Goal: Check status: Check status

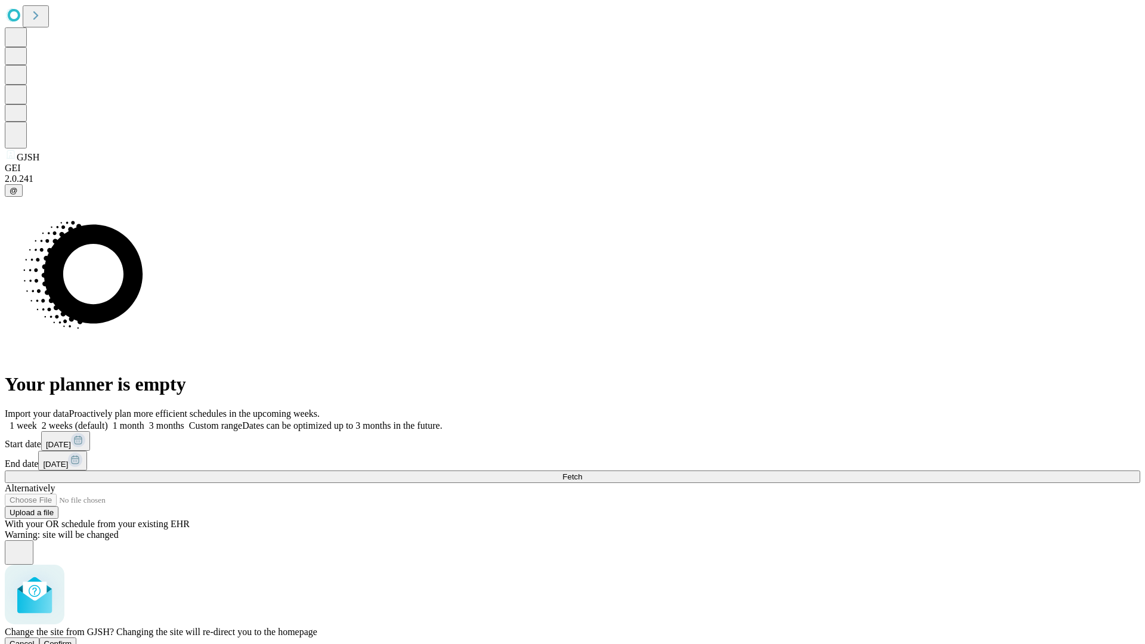
click at [72, 639] on span "Confirm" at bounding box center [58, 643] width 28 height 9
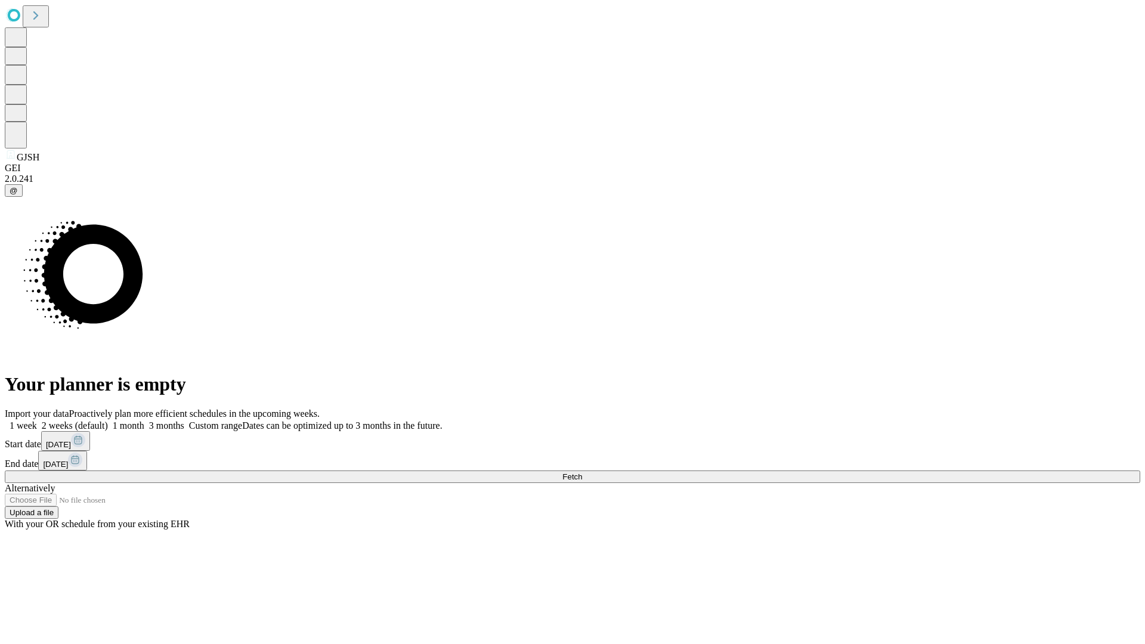
click at [144, 420] on label "1 month" at bounding box center [126, 425] width 36 height 10
click at [582, 472] on span "Fetch" at bounding box center [572, 476] width 20 height 9
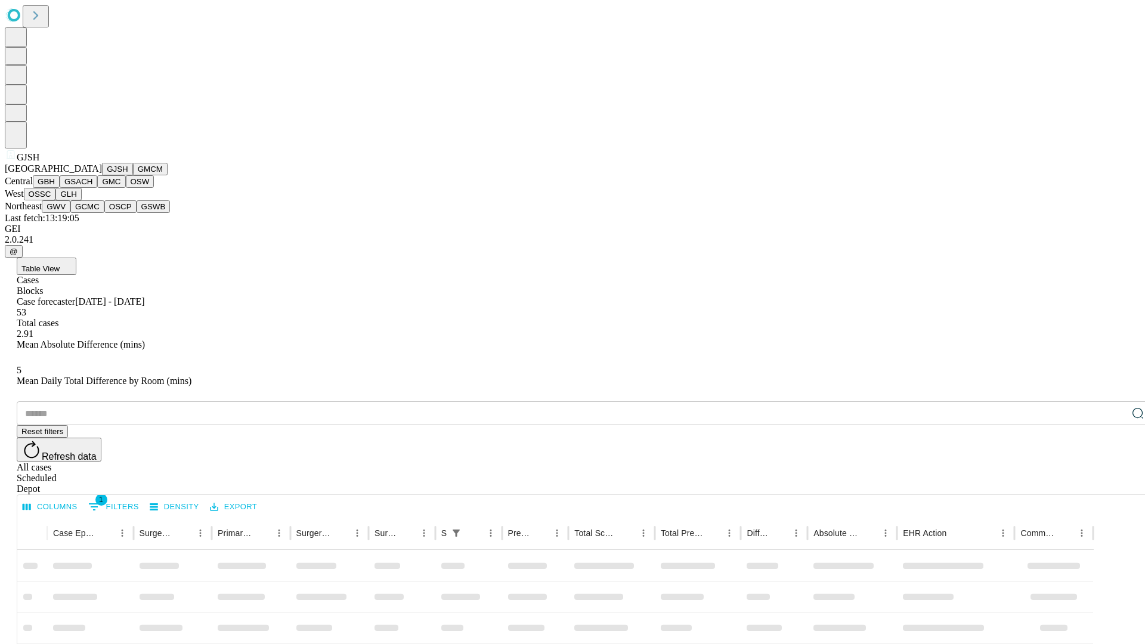
click at [133, 175] on button "GMCM" at bounding box center [150, 169] width 35 height 13
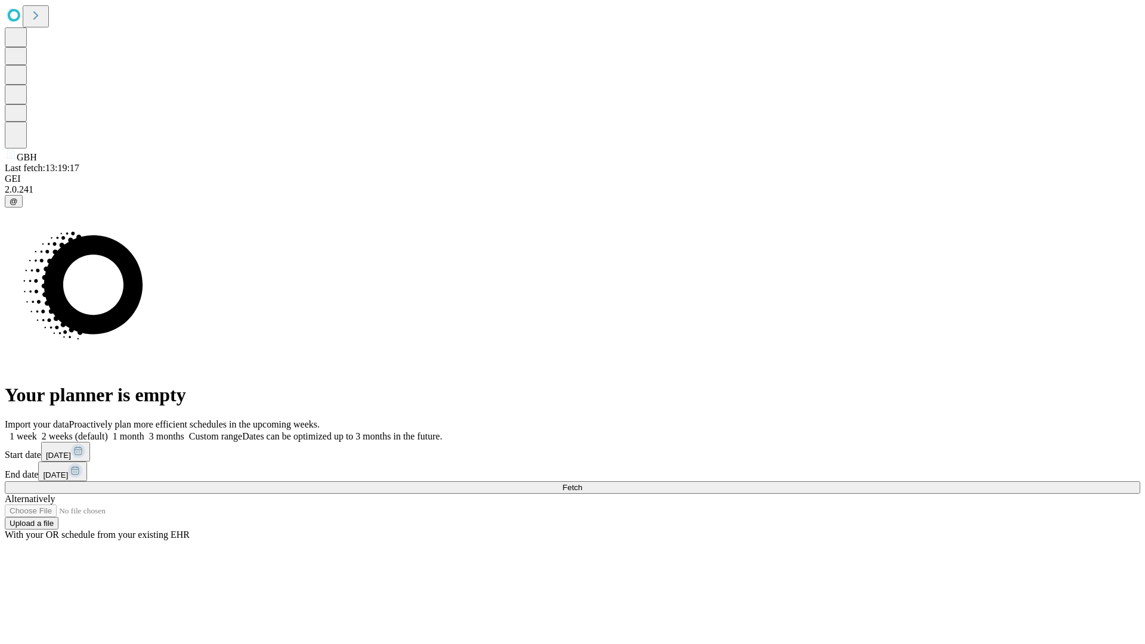
click at [144, 431] on label "1 month" at bounding box center [126, 436] width 36 height 10
click at [582, 483] on span "Fetch" at bounding box center [572, 487] width 20 height 9
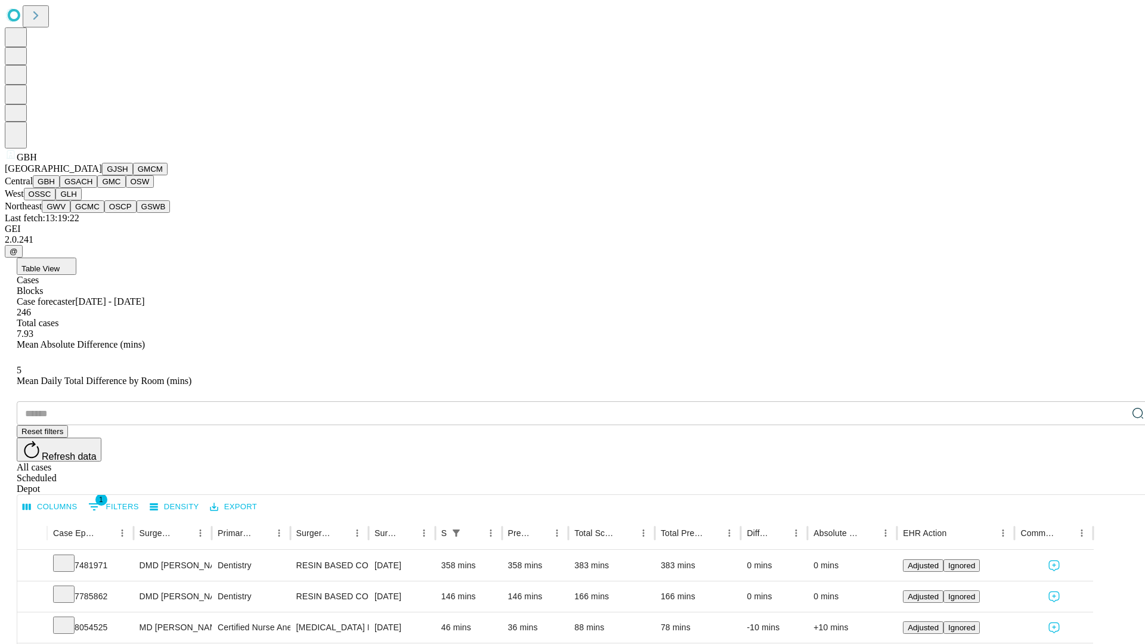
click at [92, 188] on button "GSACH" at bounding box center [79, 181] width 38 height 13
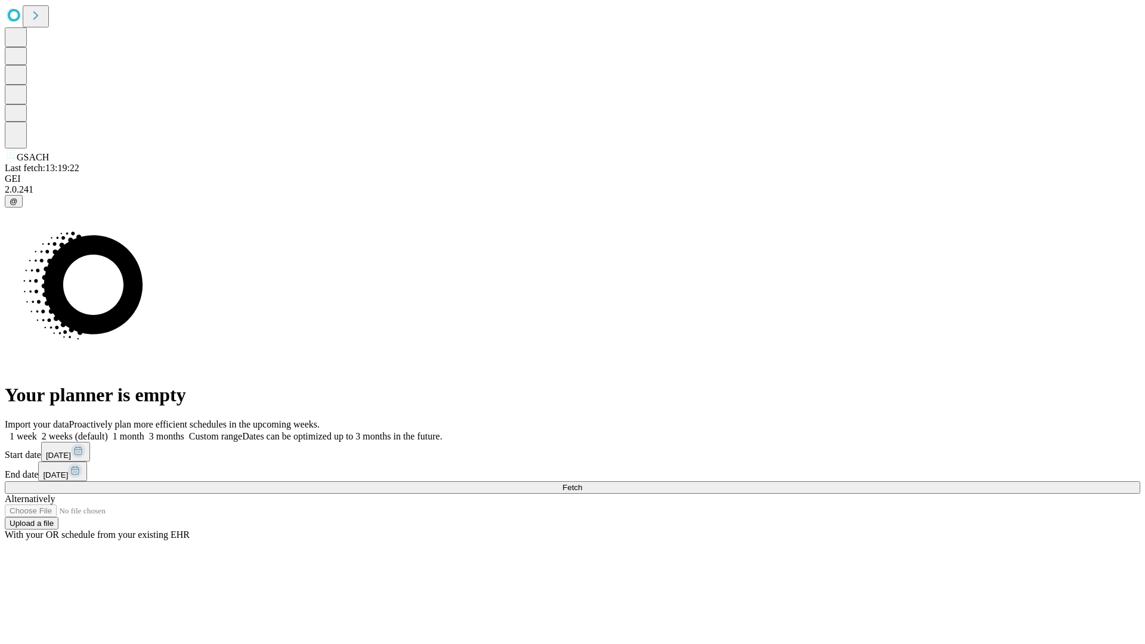
click at [144, 431] on label "1 month" at bounding box center [126, 436] width 36 height 10
click at [582, 483] on span "Fetch" at bounding box center [572, 487] width 20 height 9
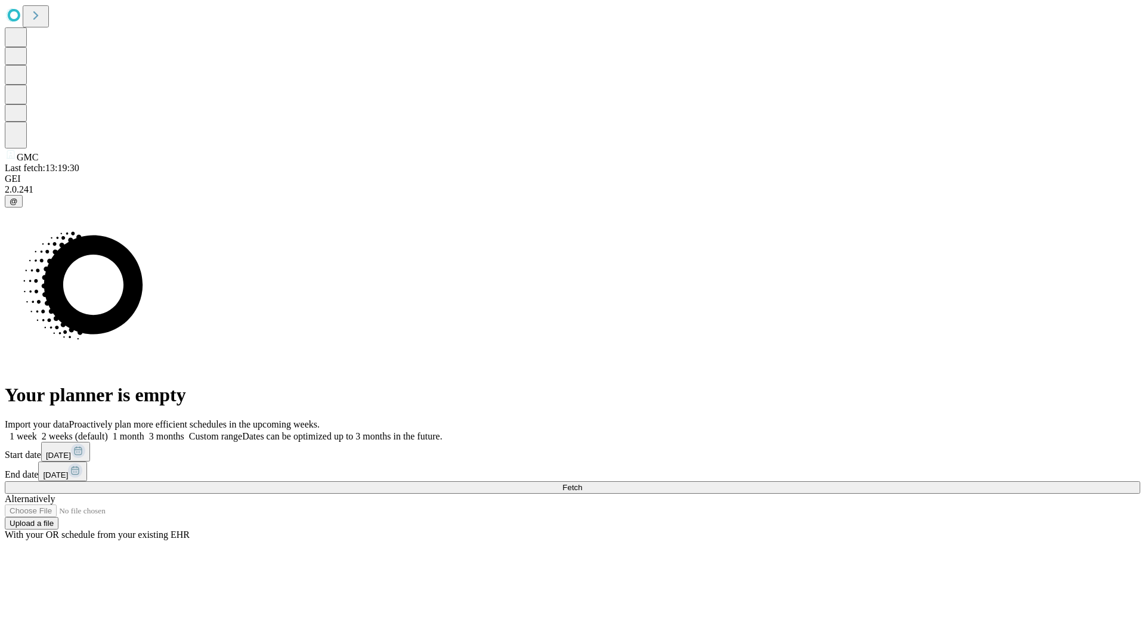
click at [144, 431] on label "1 month" at bounding box center [126, 436] width 36 height 10
click at [582, 483] on span "Fetch" at bounding box center [572, 487] width 20 height 9
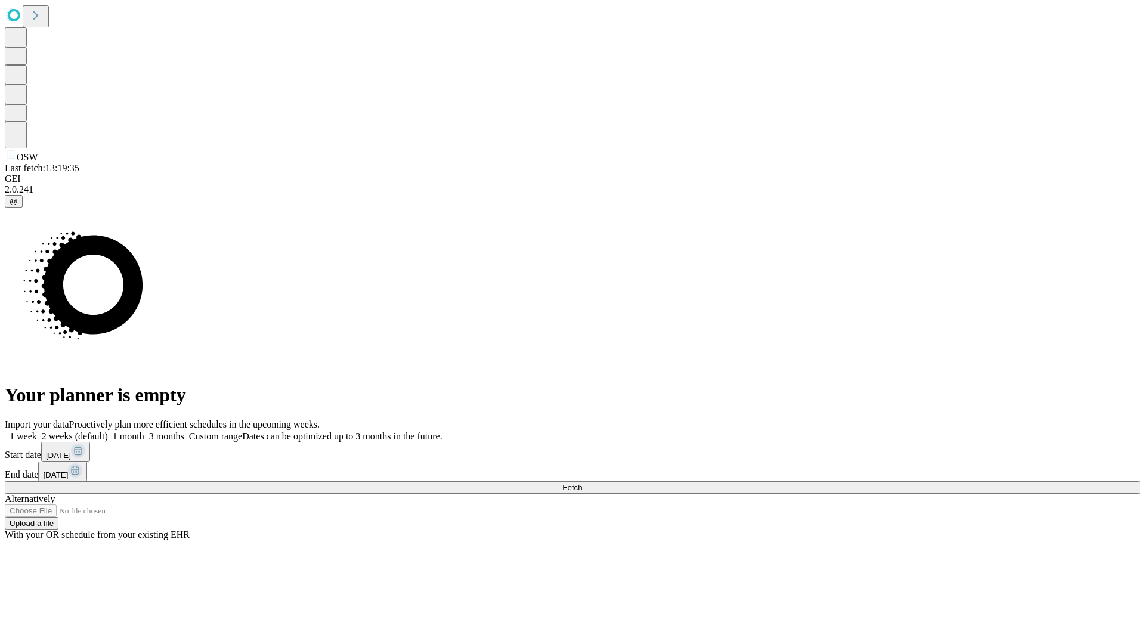
click at [582, 483] on span "Fetch" at bounding box center [572, 487] width 20 height 9
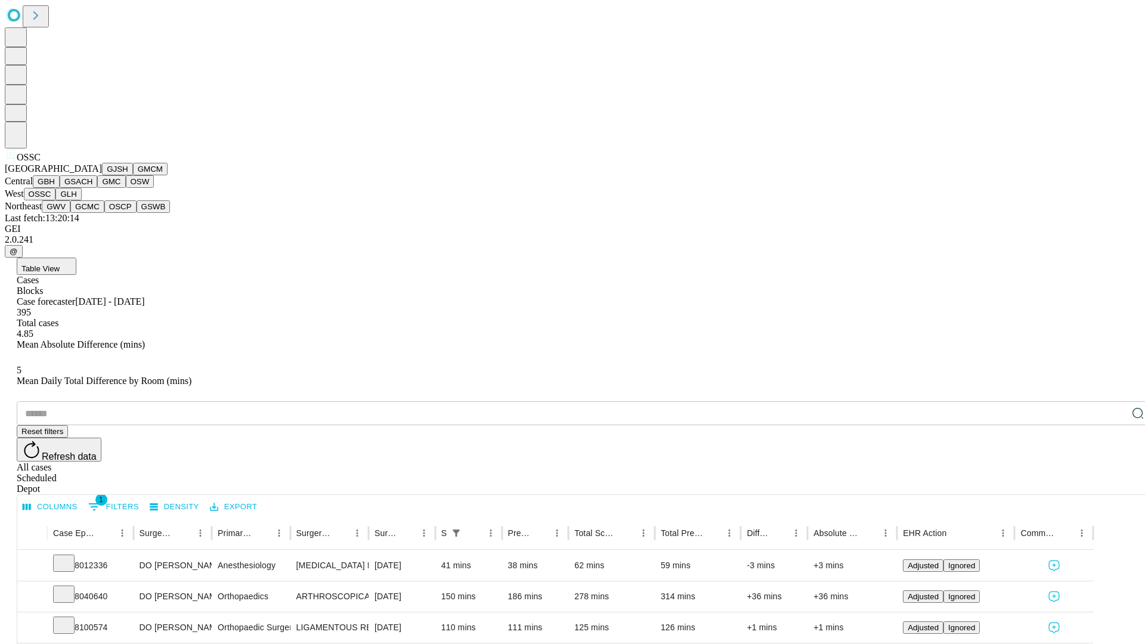
click at [81, 200] on button "GLH" at bounding box center [68, 194] width 26 height 13
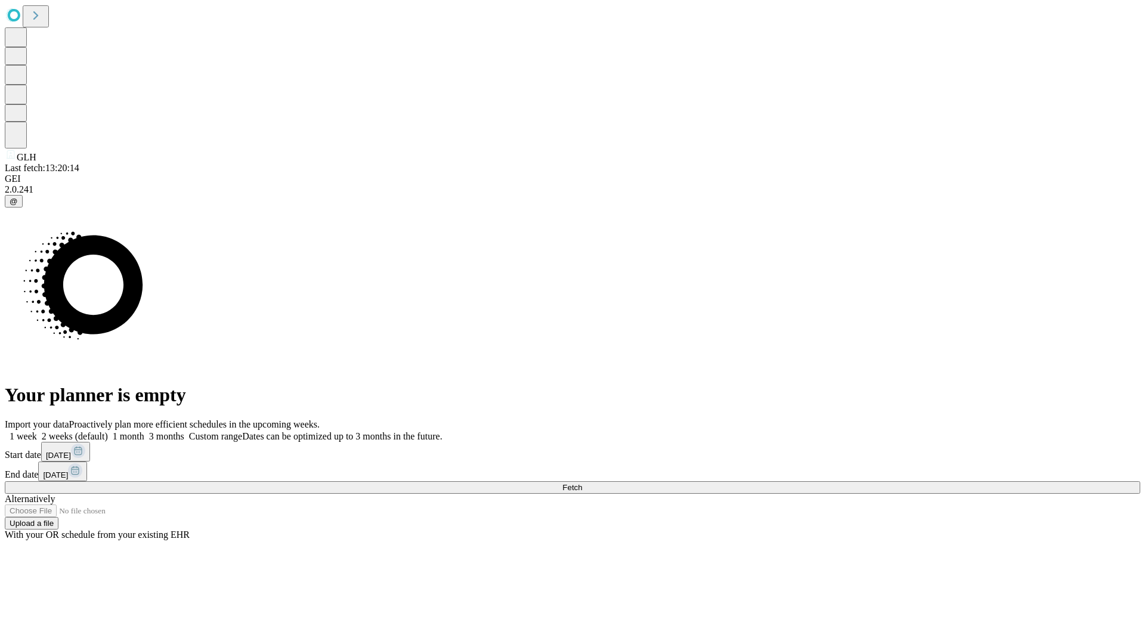
click at [144, 431] on label "1 month" at bounding box center [126, 436] width 36 height 10
click at [582, 483] on span "Fetch" at bounding box center [572, 487] width 20 height 9
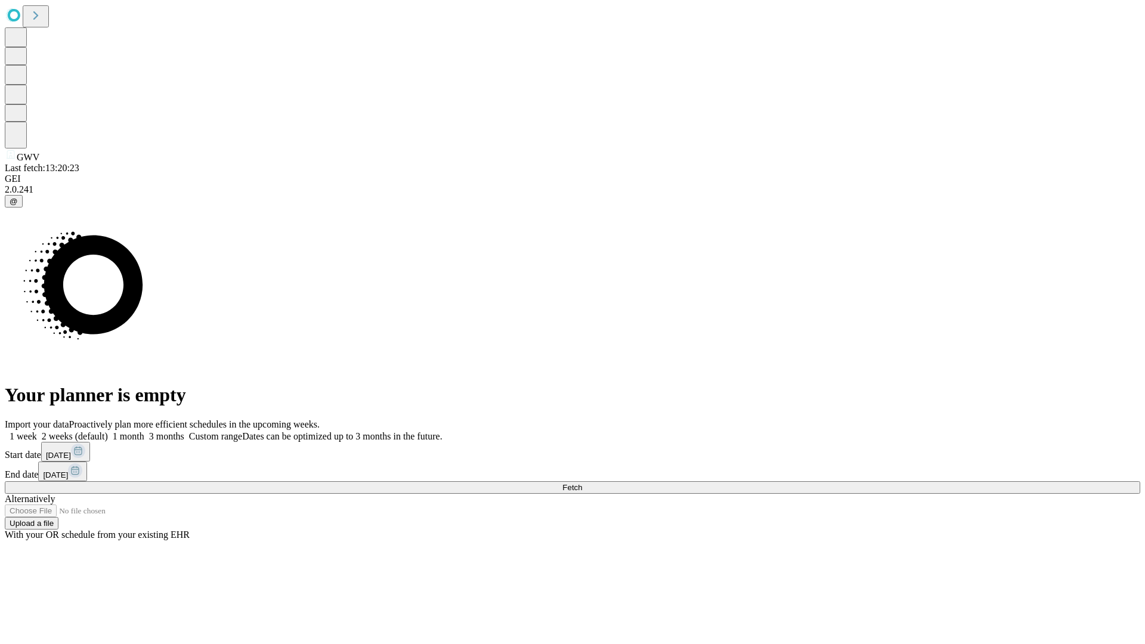
click at [144, 431] on label "1 month" at bounding box center [126, 436] width 36 height 10
click at [582, 483] on span "Fetch" at bounding box center [572, 487] width 20 height 9
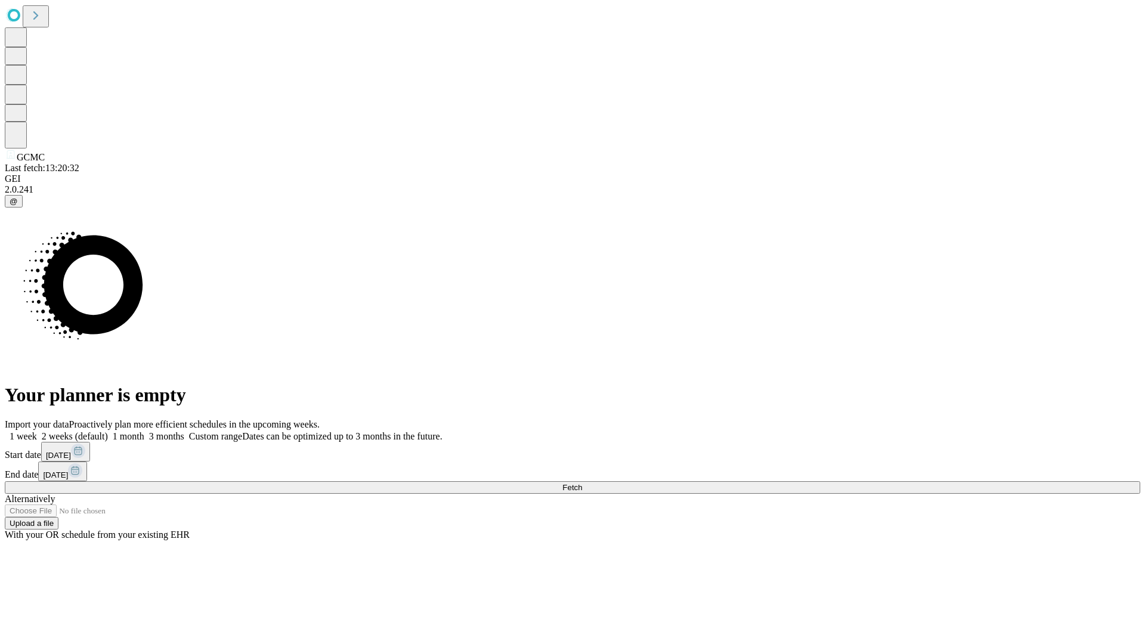
click at [144, 431] on label "1 month" at bounding box center [126, 436] width 36 height 10
click at [582, 483] on span "Fetch" at bounding box center [572, 487] width 20 height 9
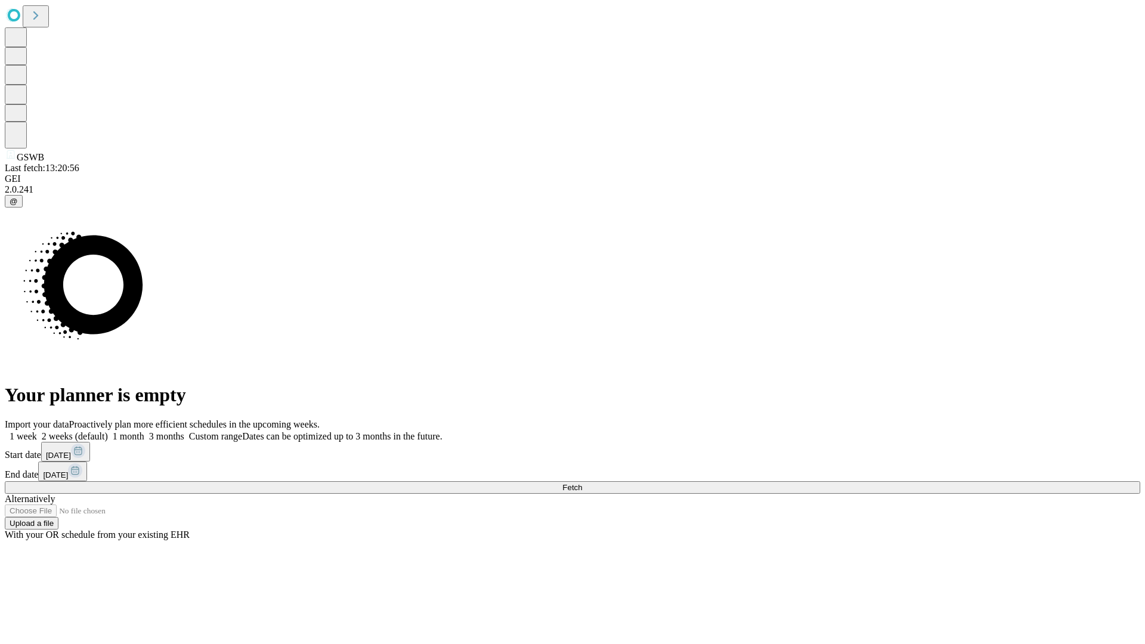
click at [582, 483] on span "Fetch" at bounding box center [572, 487] width 20 height 9
